Goal: Transaction & Acquisition: Purchase product/service

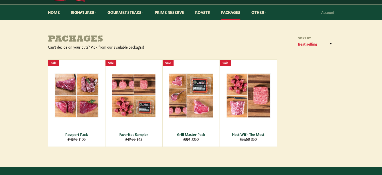
scroll to position [50, 0]
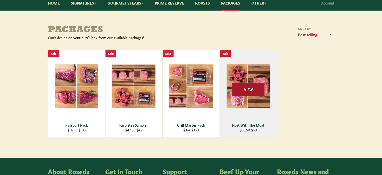
click at [249, 91] on span "View" at bounding box center [249, 89] width 32 height 13
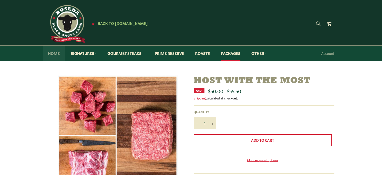
click at [51, 53] on link "Home" at bounding box center [54, 53] width 22 height 15
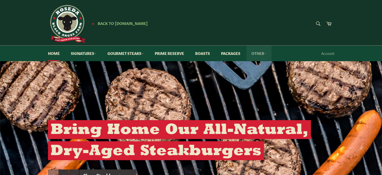
click at [264, 52] on link "Other" at bounding box center [259, 53] width 25 height 15
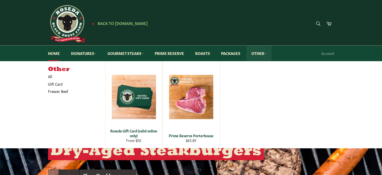
scroll to position [25, 0]
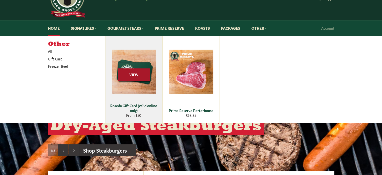
click at [133, 76] on span "View" at bounding box center [134, 74] width 32 height 13
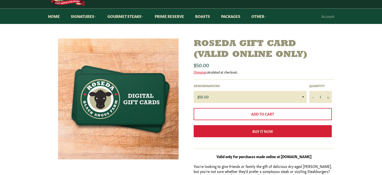
scroll to position [25, 0]
